Goal: Check status: Check status

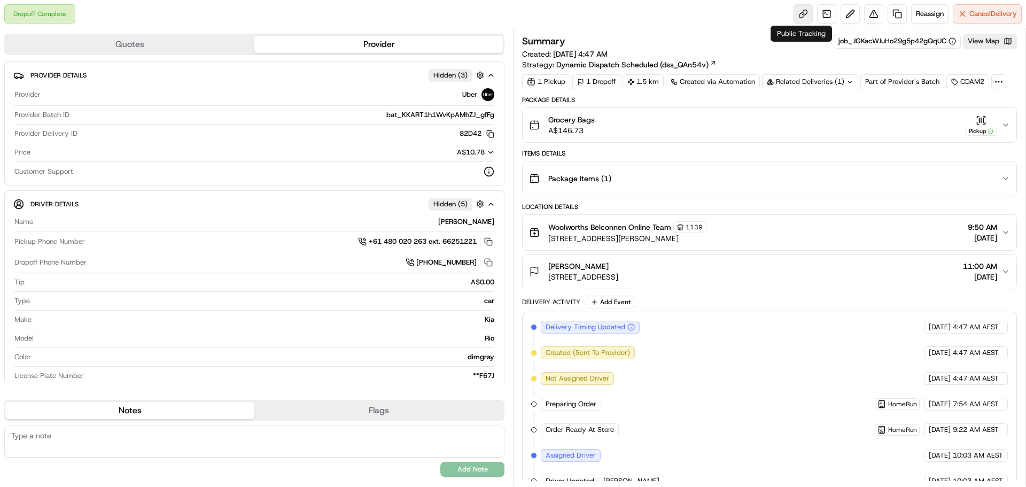
click at [799, 13] on link at bounding box center [803, 13] width 19 height 19
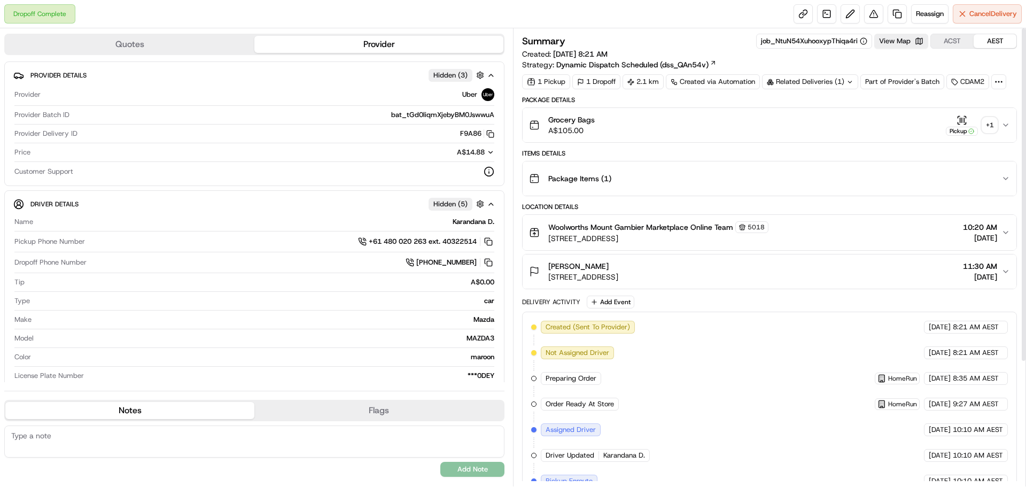
click at [993, 127] on div "+ 1" at bounding box center [990, 125] width 15 height 15
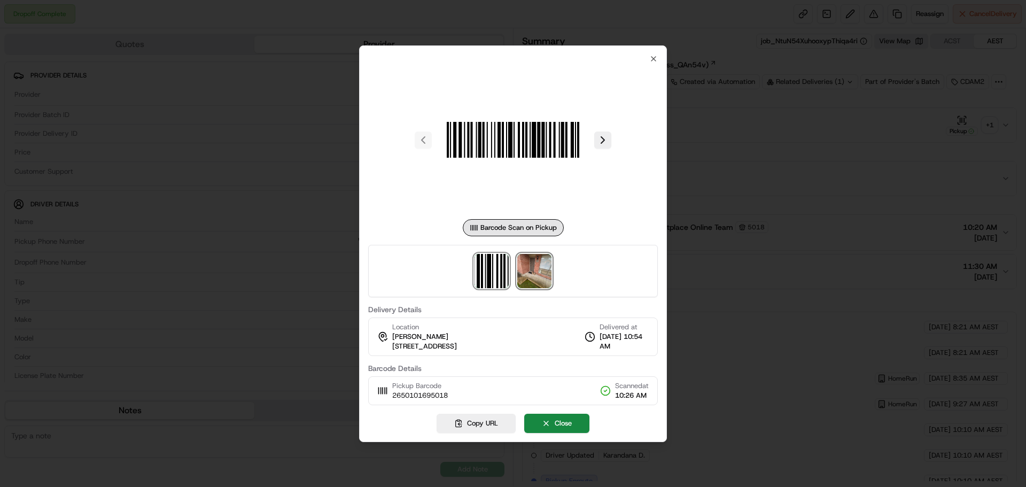
click at [528, 280] on img at bounding box center [534, 271] width 34 height 34
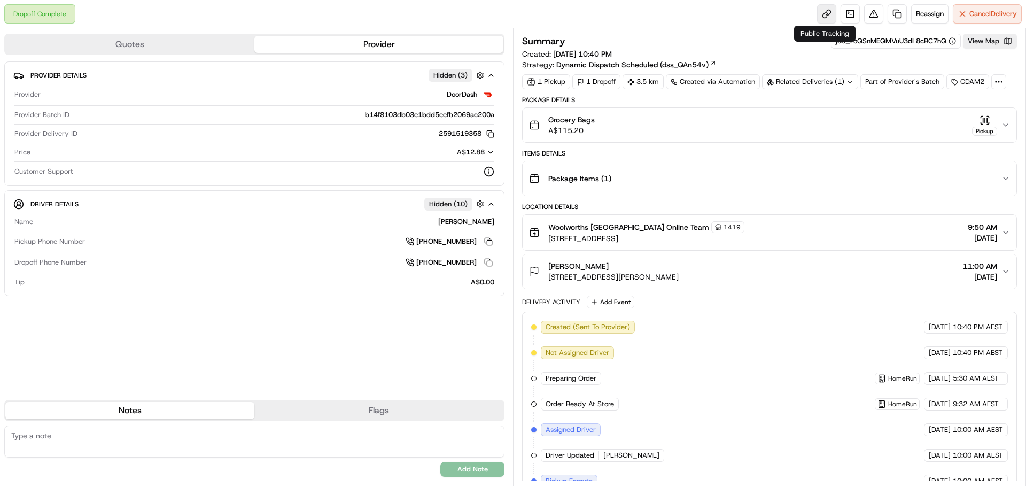
click at [822, 8] on link at bounding box center [826, 13] width 19 height 19
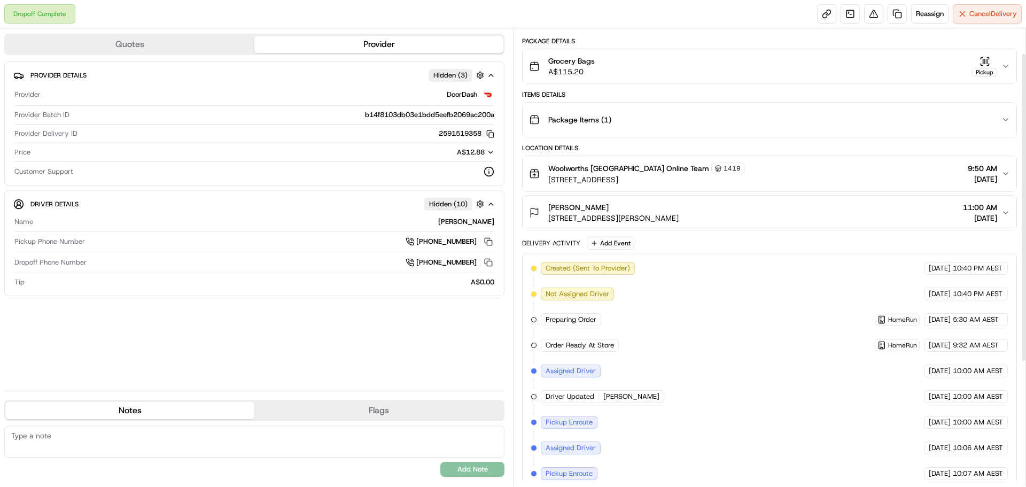
scroll to position [7, 0]
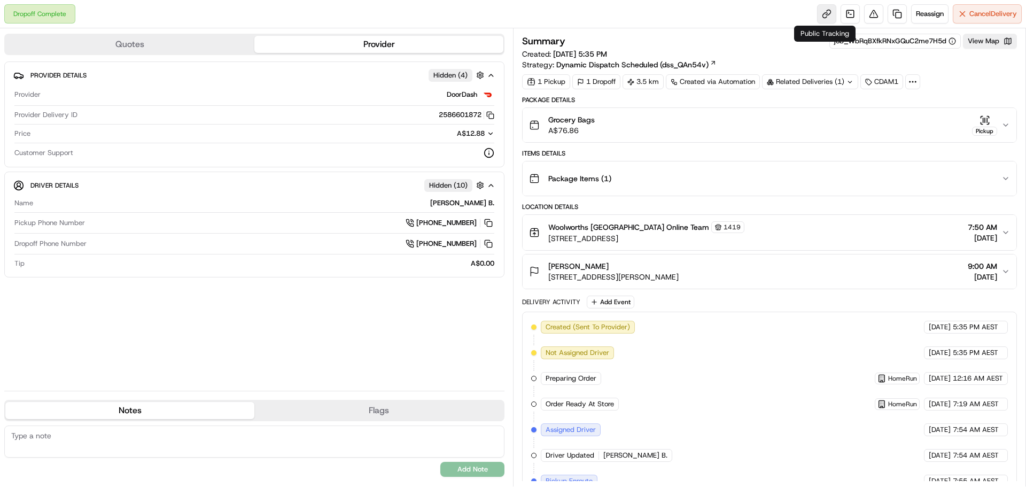
click at [821, 6] on link at bounding box center [826, 13] width 19 height 19
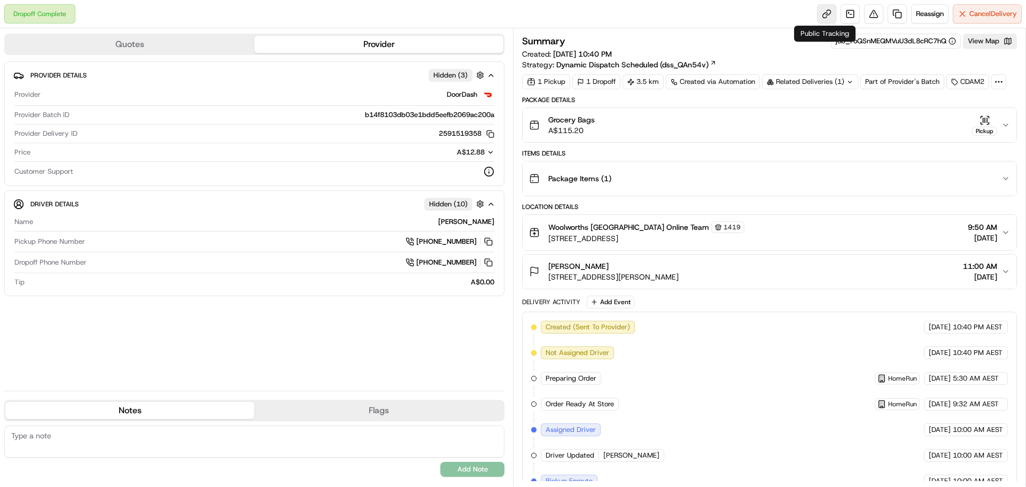
click at [824, 12] on link at bounding box center [826, 13] width 19 height 19
